Goal: Task Accomplishment & Management: Manage account settings

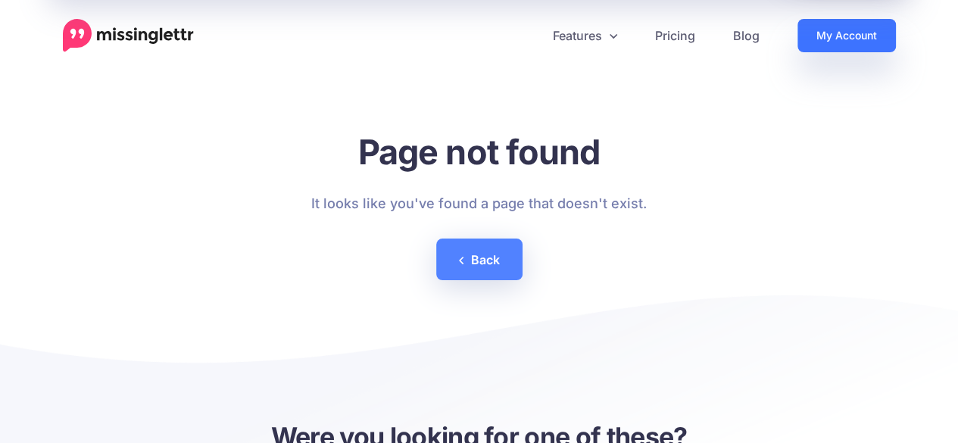
click at [817, 39] on link "My Account" at bounding box center [847, 35] width 98 height 33
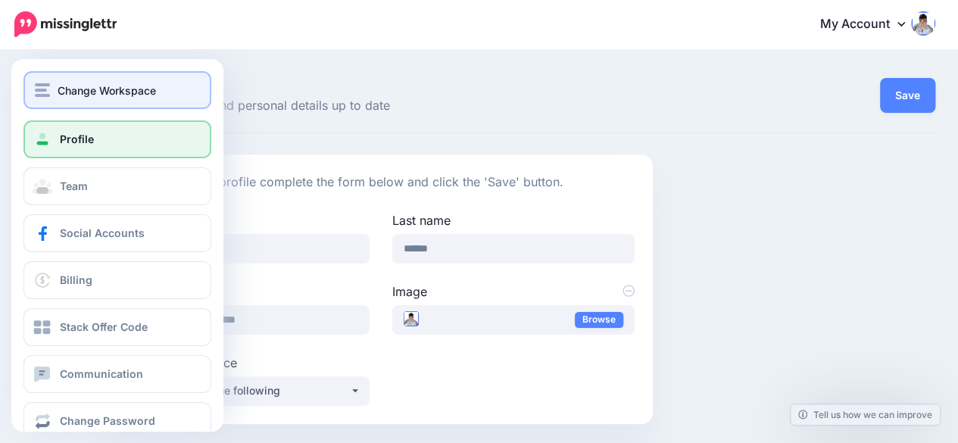
click at [44, 89] on img "button" at bounding box center [42, 90] width 15 height 14
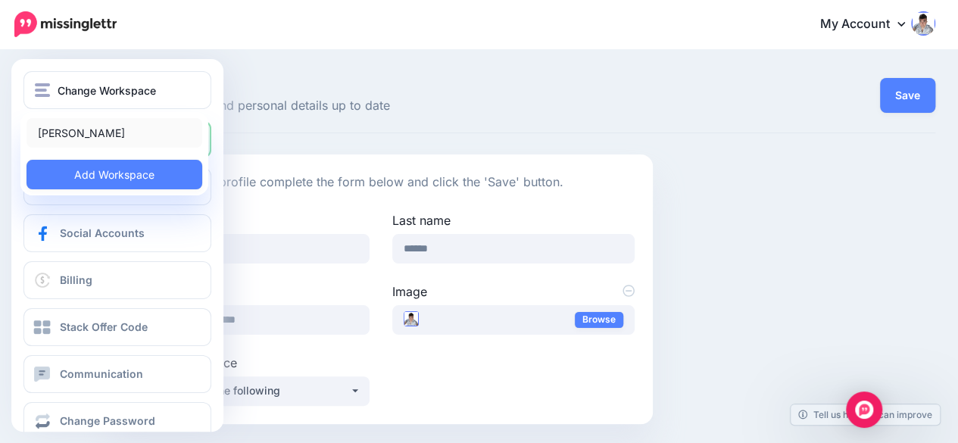
click at [60, 126] on link "[PERSON_NAME]" at bounding box center [115, 133] width 176 height 30
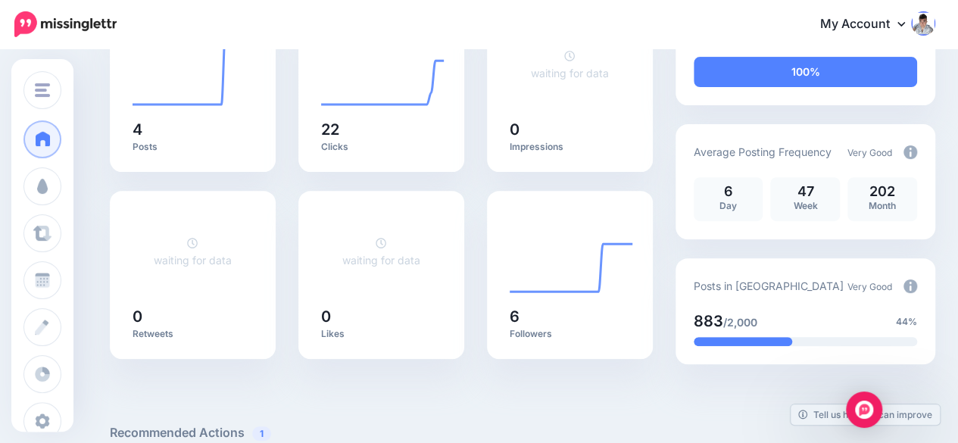
scroll to position [227, 0]
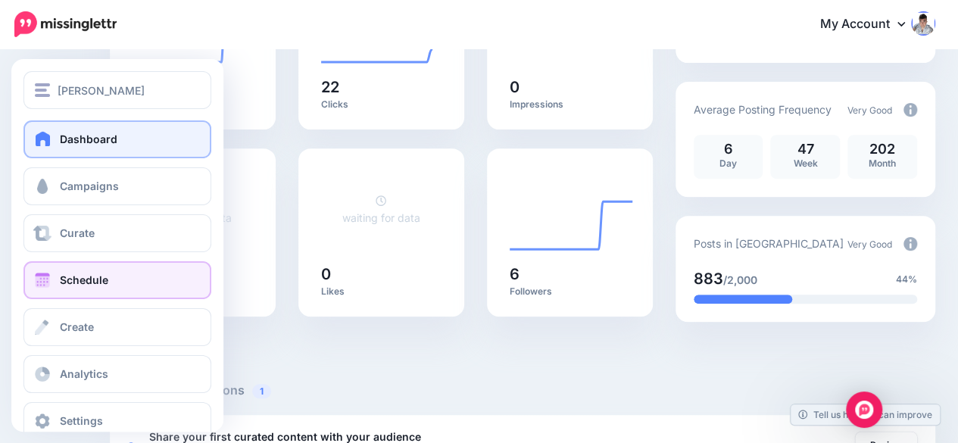
click at [66, 283] on span "Schedule" at bounding box center [84, 279] width 48 height 13
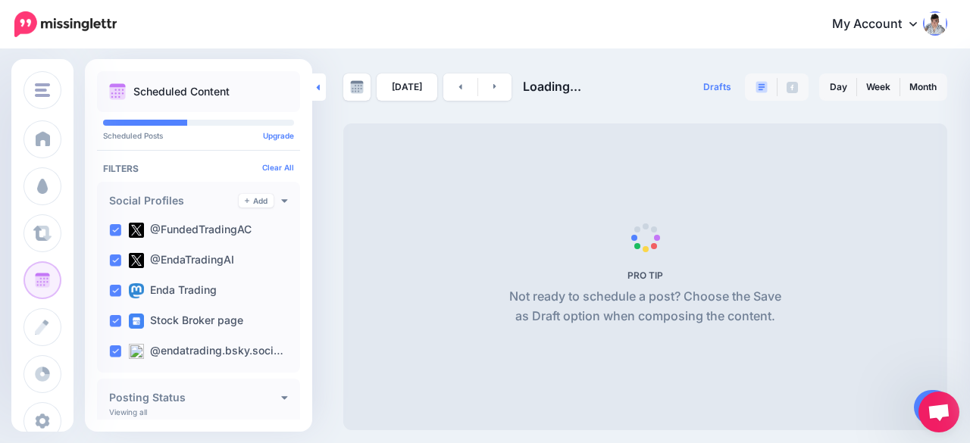
click at [318, 87] on icon at bounding box center [318, 87] width 3 height 6
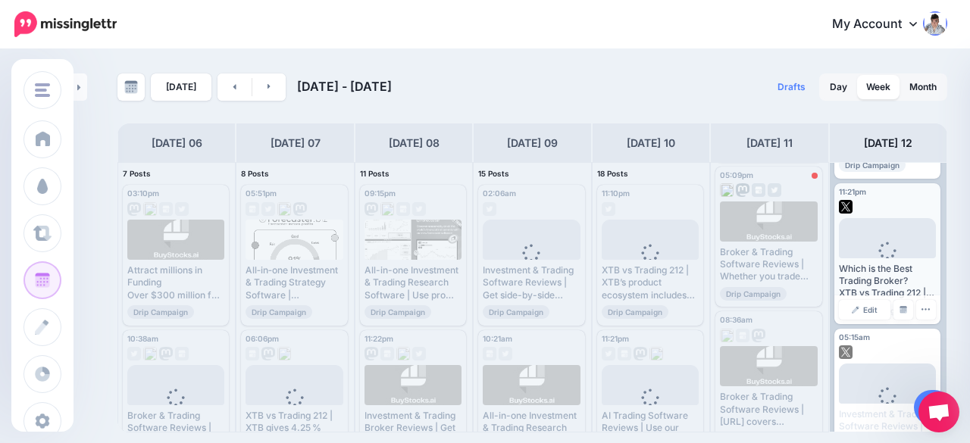
scroll to position [151, 0]
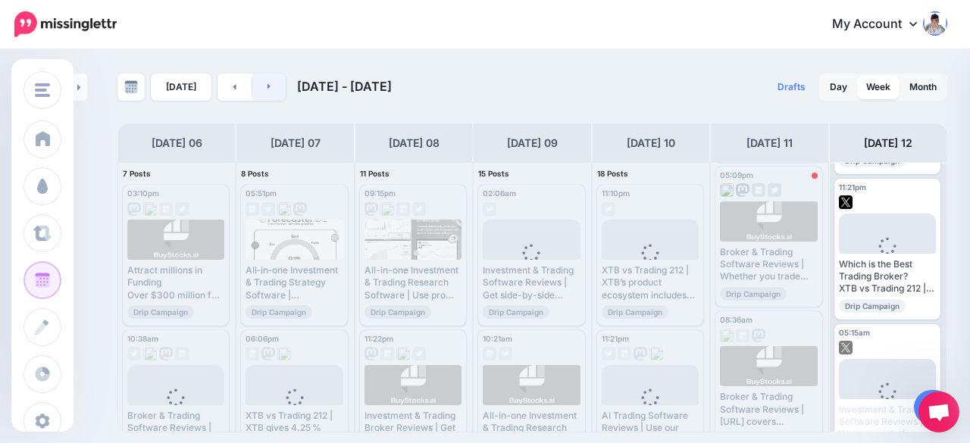
click at [271, 92] on link at bounding box center [269, 86] width 34 height 27
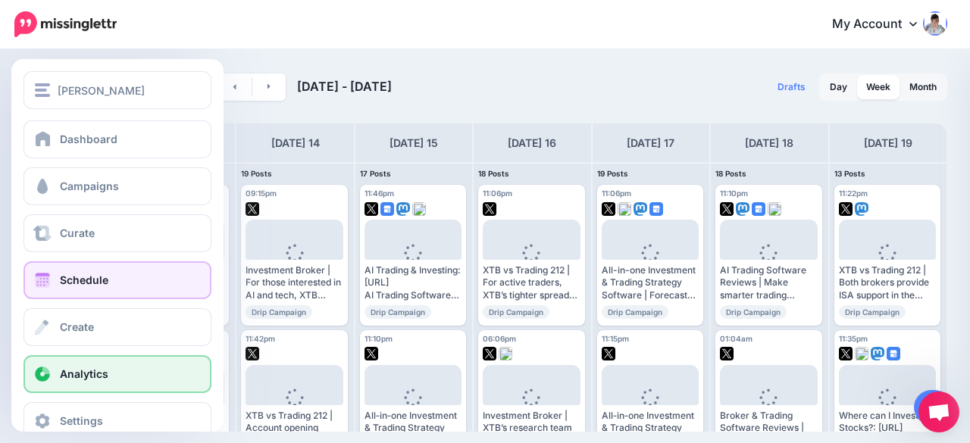
click at [34, 373] on span at bounding box center [43, 374] width 20 height 15
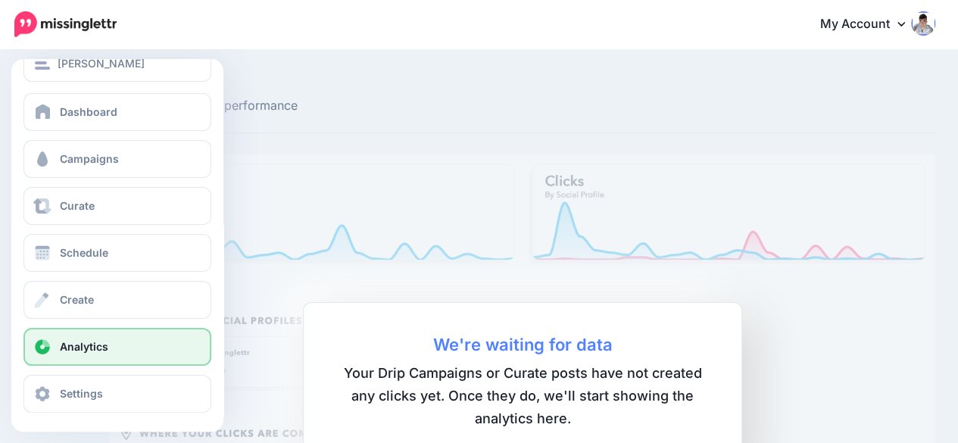
scroll to position [29, 0]
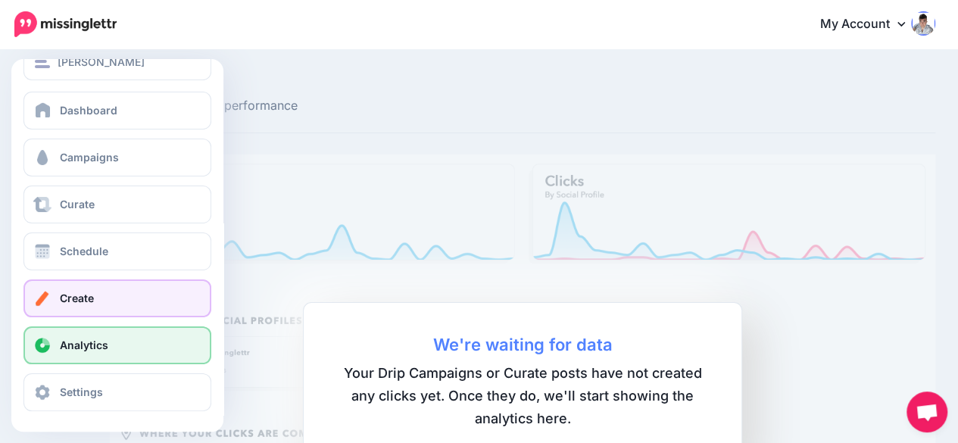
click at [86, 295] on span "Create" at bounding box center [77, 298] width 34 height 13
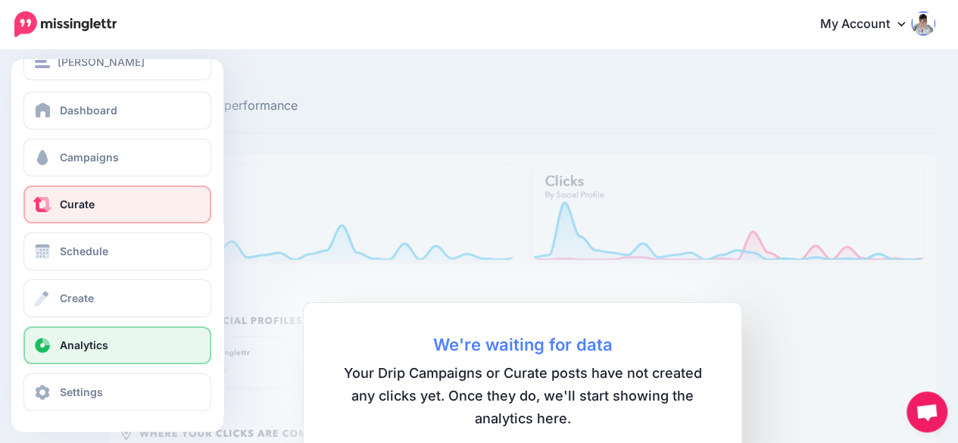
click at [98, 202] on link "Curate" at bounding box center [117, 205] width 188 height 38
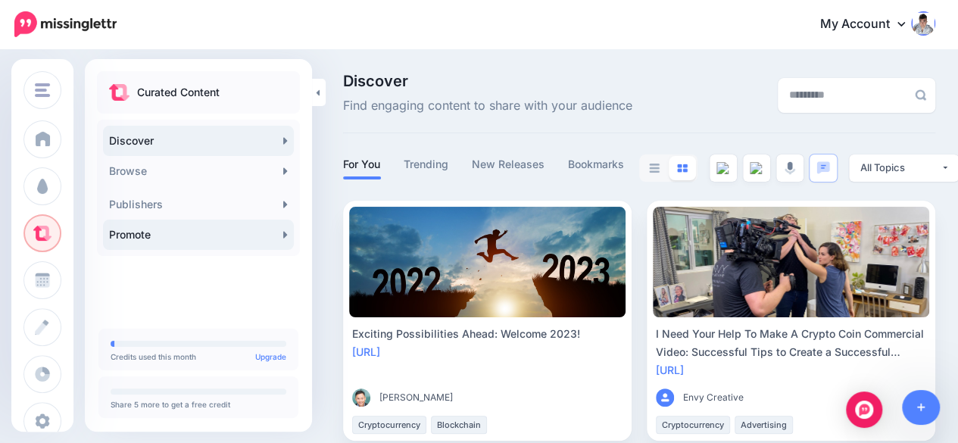
click at [205, 245] on link "Promote" at bounding box center [198, 235] width 191 height 30
